Goal: Task Accomplishment & Management: Manage account settings

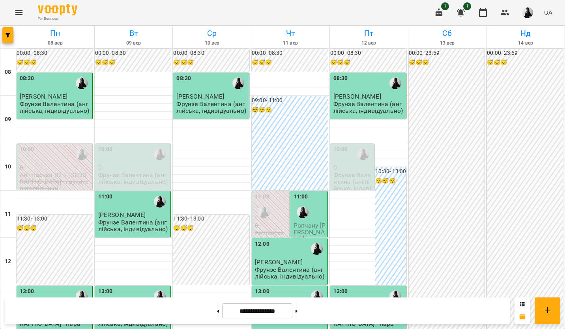
click at [308, 222] on span "Ропчану [PERSON_NAME]" at bounding box center [309, 232] width 32 height 21
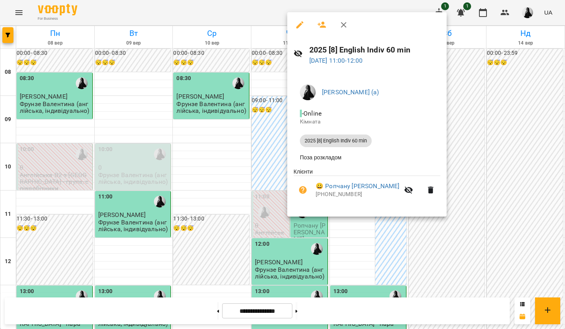
click at [300, 53] on icon at bounding box center [298, 53] width 9 height 7
click at [180, 158] on div at bounding box center [282, 164] width 565 height 329
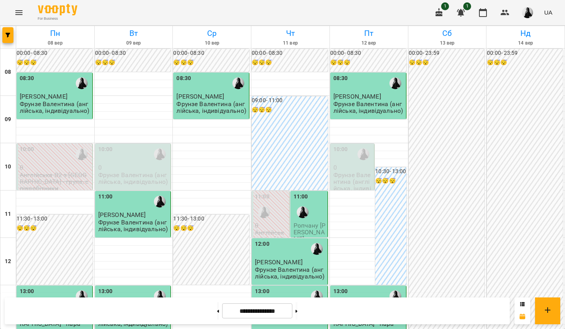
click at [307, 222] on span "Ропчану [PERSON_NAME]" at bounding box center [309, 232] width 32 height 21
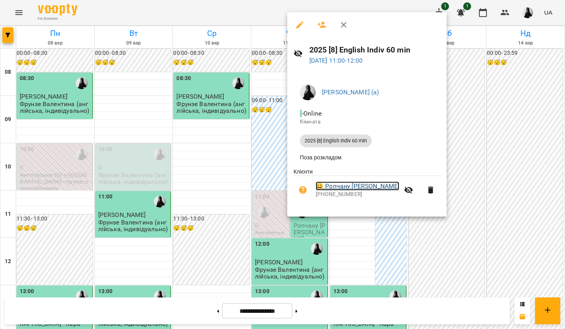
click at [341, 185] on link "😀 [PERSON_NAME]" at bounding box center [357, 185] width 84 height 9
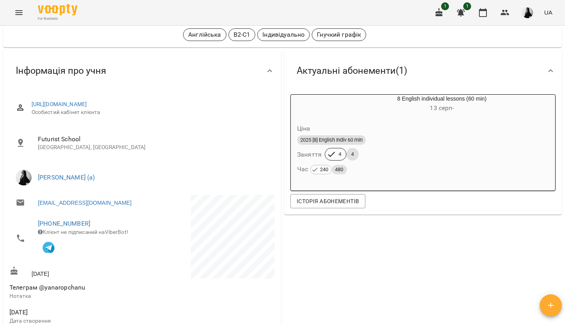
scroll to position [39, 0]
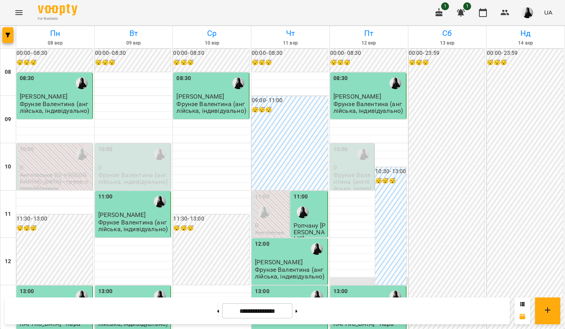
scroll to position [158, 0]
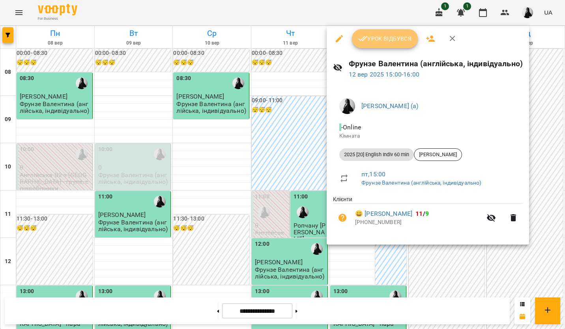
click at [381, 39] on span "Урок відбувся" at bounding box center [385, 38] width 54 height 9
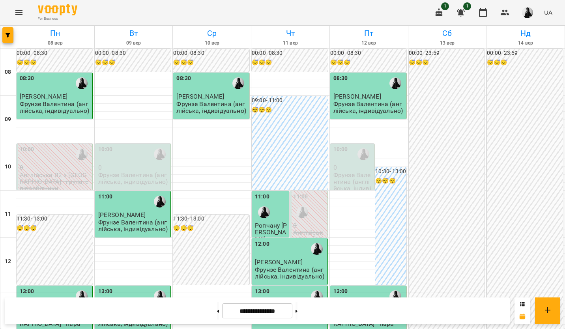
scroll to position [237, 0]
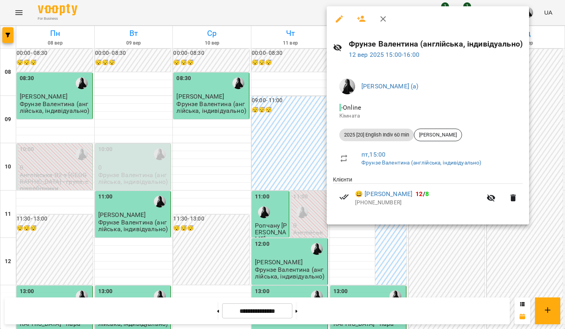
click at [416, 262] on div at bounding box center [282, 164] width 565 height 329
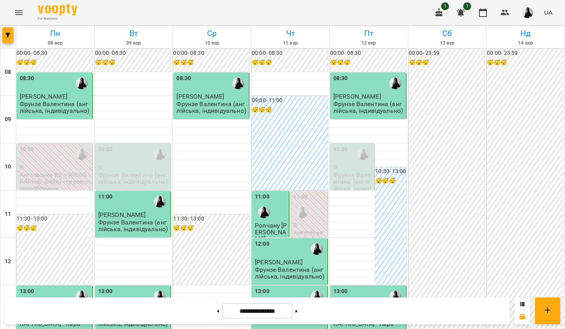
scroll to position [0, 0]
